Goal: Task Accomplishment & Management: Manage account settings

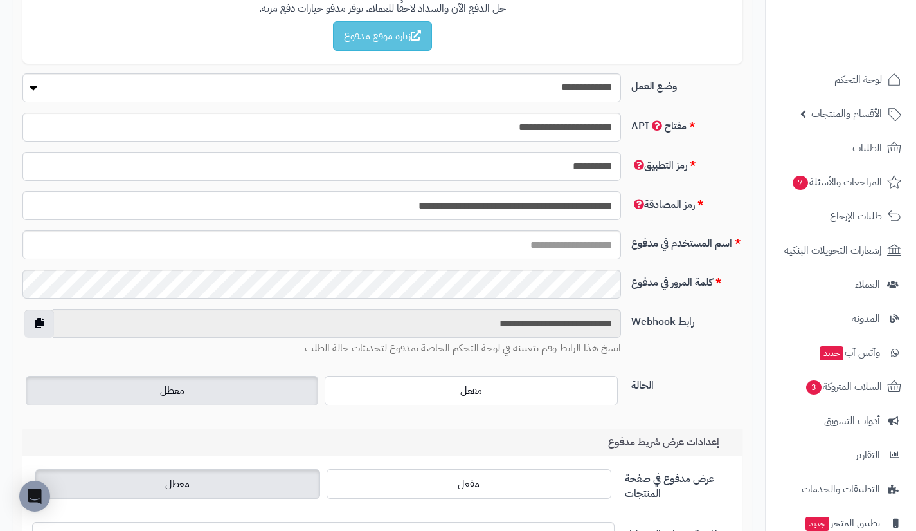
scroll to position [292, 0]
click at [551, 248] on input "اسم المستخدم في مدفوع" at bounding box center [322, 244] width 599 height 29
paste input "**********"
type input "**********"
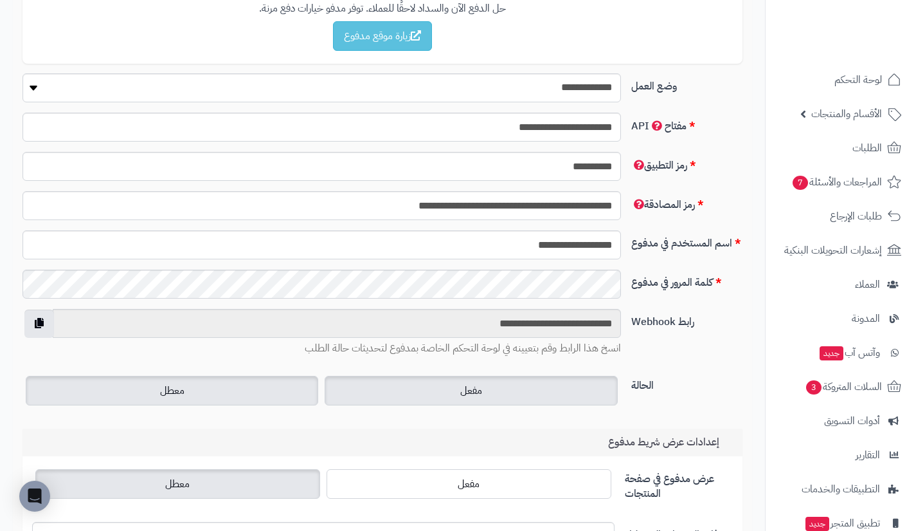
click at [592, 385] on label "مفعل" at bounding box center [471, 391] width 293 height 30
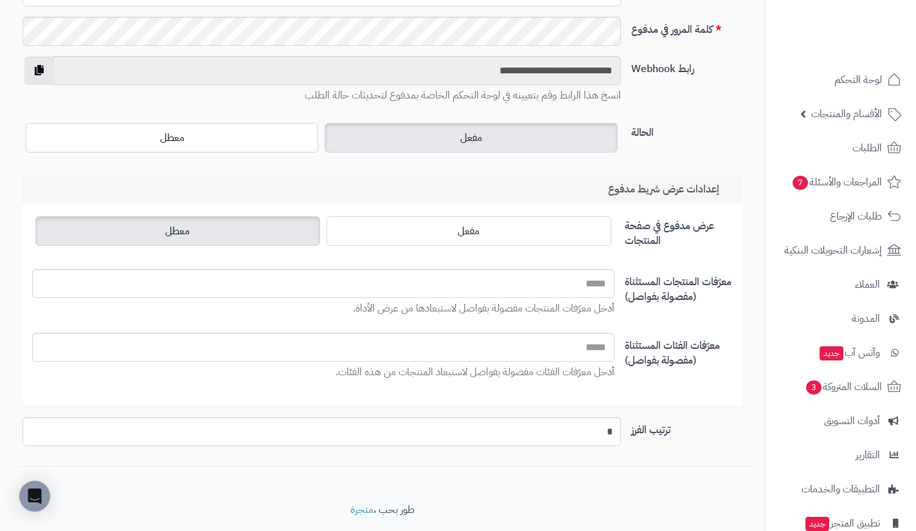
scroll to position [580, 0]
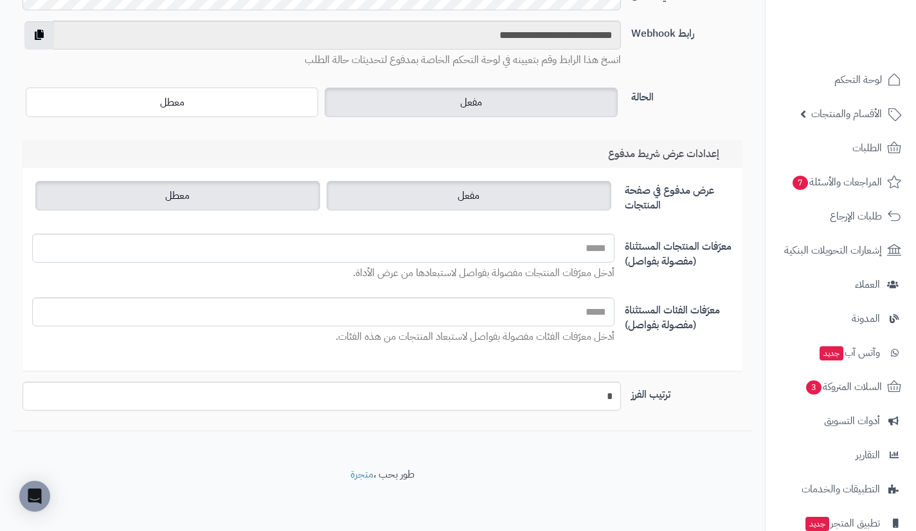
click at [574, 196] on label "مفعل" at bounding box center [469, 196] width 285 height 30
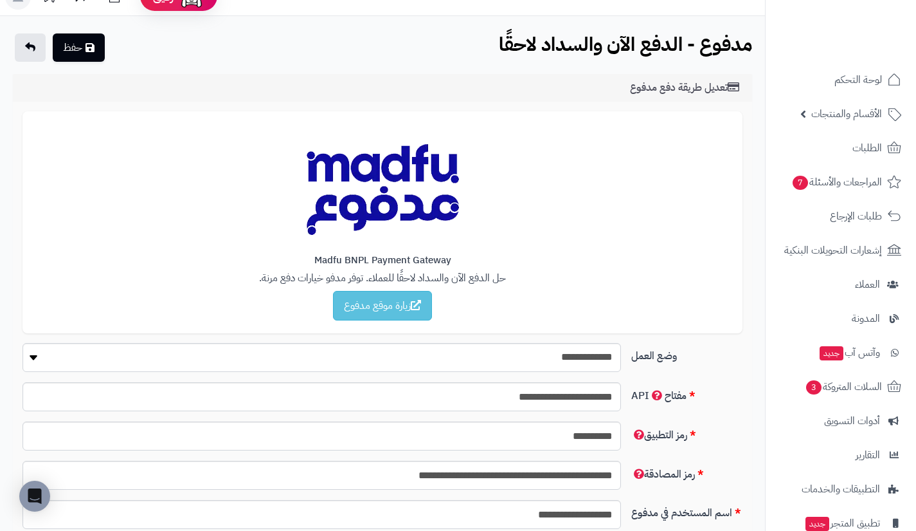
scroll to position [0, 0]
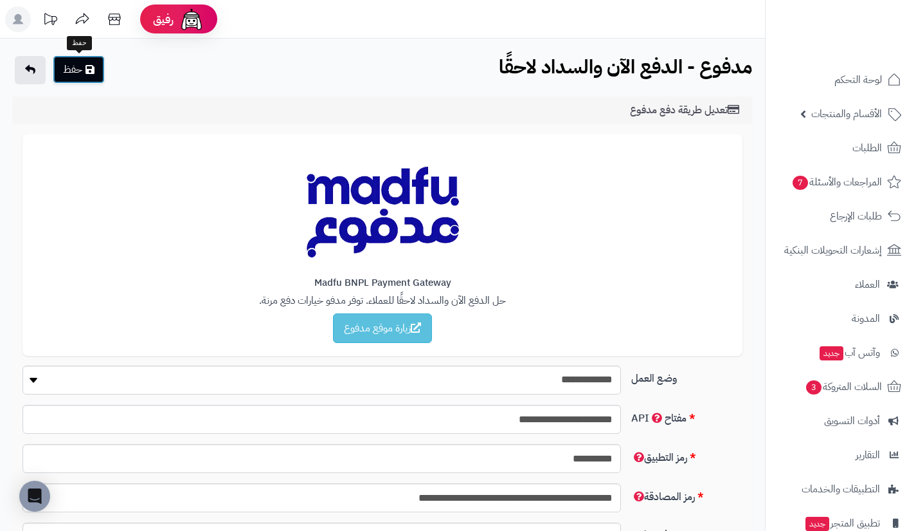
click at [90, 78] on button "حفظ" at bounding box center [79, 69] width 52 height 28
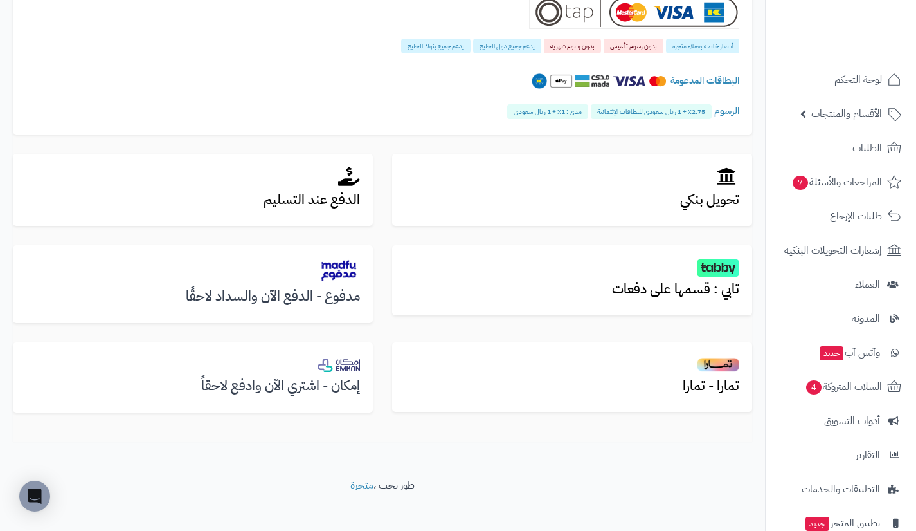
scroll to position [366, 0]
click at [304, 282] on h2 at bounding box center [193, 269] width 334 height 25
